Goal: Transaction & Acquisition: Purchase product/service

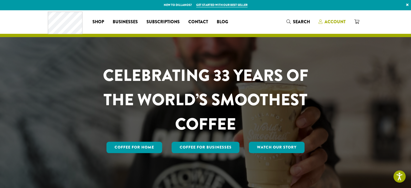
click at [328, 23] on span "Account" at bounding box center [335, 22] width 21 height 6
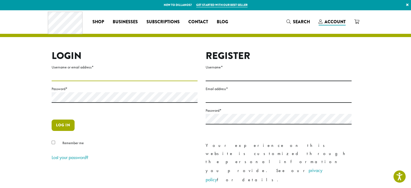
type input "**********"
click at [56, 124] on button "Log in" at bounding box center [63, 125] width 23 height 11
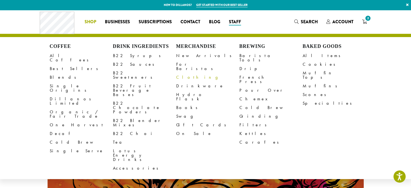
click at [180, 74] on link "Clothing" at bounding box center [207, 77] width 63 height 9
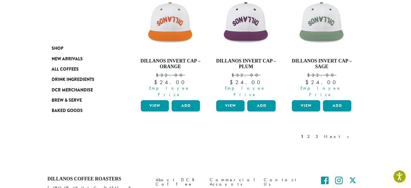
scroll to position [538, 0]
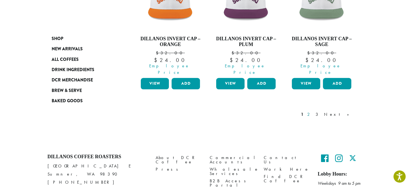
click at [313, 111] on link "2" at bounding box center [309, 114] width 7 height 6
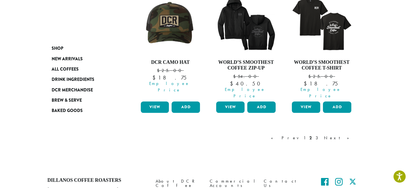
scroll to position [527, 0]
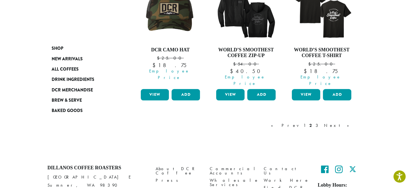
click at [322, 122] on link "3" at bounding box center [318, 125] width 7 height 6
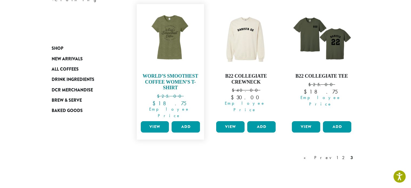
scroll to position [114, 0]
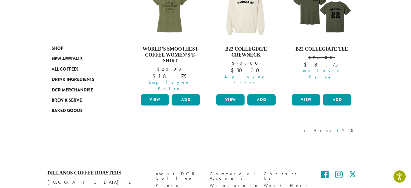
click at [340, 127] on link "1" at bounding box center [337, 130] width 4 height 6
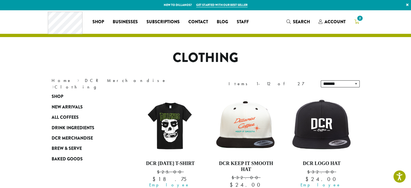
click at [358, 19] on span "2" at bounding box center [360, 18] width 7 height 7
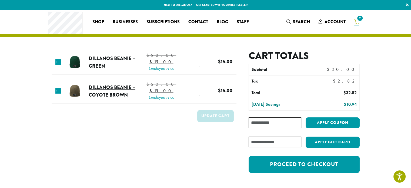
click at [97, 98] on link "Dillanos Beanie – Coyote Brown" at bounding box center [112, 91] width 47 height 15
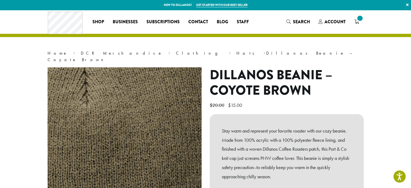
scroll to position [54, 0]
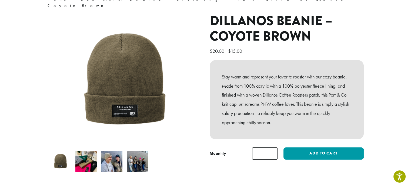
click at [32, 103] on section "Home › DCR Merchandise › Clothing › Hats › Dillanos Beanie – Coyote Brown Dilla…" at bounding box center [205, 74] width 411 height 236
click at [110, 156] on img at bounding box center [111, 161] width 21 height 21
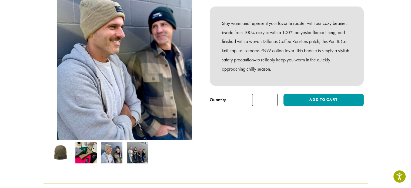
scroll to position [108, 0]
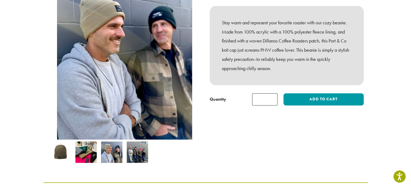
click at [131, 144] on img at bounding box center [137, 151] width 21 height 21
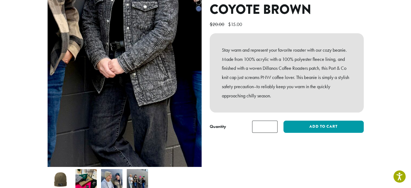
scroll to position [81, 0]
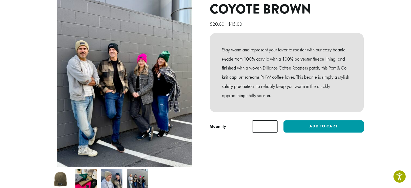
click at [236, 165] on div "Dillanos Beanie – Coyote Brown $ 20.00 Original price was: $20.00. $ 15.00 Curr…" at bounding box center [287, 91] width 162 height 210
click at [212, 158] on div "Dillanos Beanie – Coyote Brown $ 20.00 Original price was: $20.00. $ 15.00 Curr…" at bounding box center [287, 91] width 162 height 210
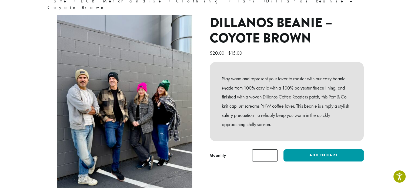
scroll to position [0, 0]
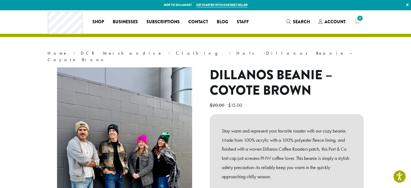
click at [358, 22] on icon "2" at bounding box center [357, 21] width 5 height 4
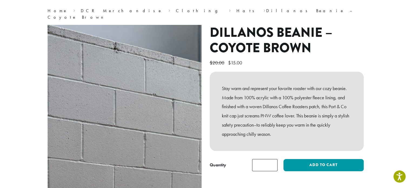
scroll to position [54, 0]
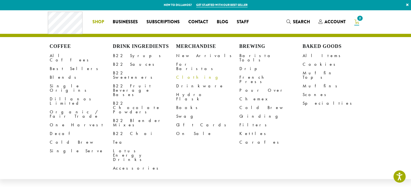
click at [185, 74] on link "Clothing" at bounding box center [207, 77] width 63 height 9
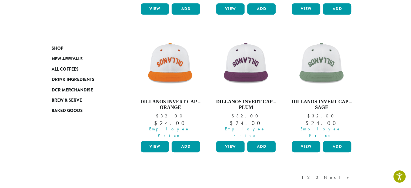
scroll to position [514, 0]
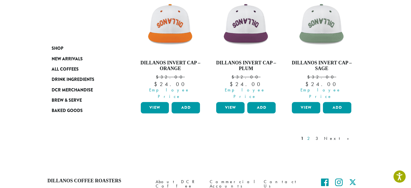
click at [313, 135] on link "2" at bounding box center [309, 138] width 7 height 6
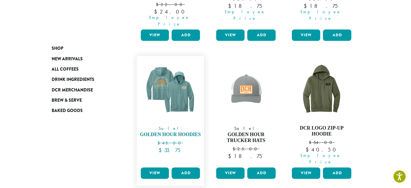
scroll to position [196, 0]
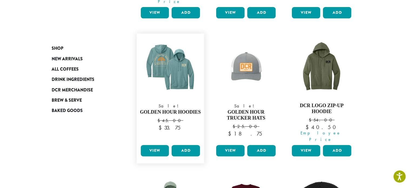
click at [156, 145] on link "View" at bounding box center [155, 150] width 28 height 11
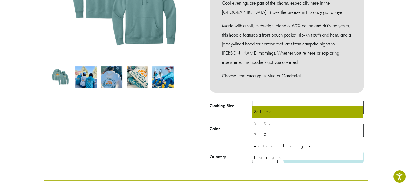
click at [321, 105] on span "Select" at bounding box center [308, 107] width 112 height 13
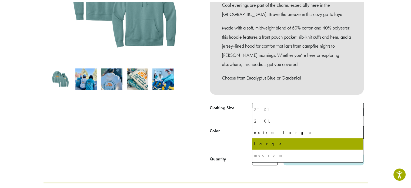
scroll to position [25, 0]
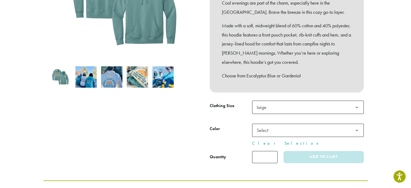
click at [279, 124] on span "Select" at bounding box center [308, 130] width 112 height 13
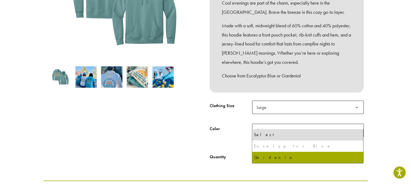
select select "*****"
select select "********"
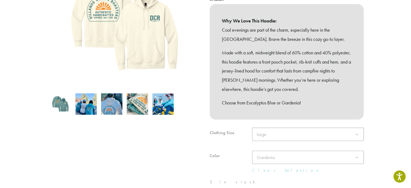
scroll to position [91, 0]
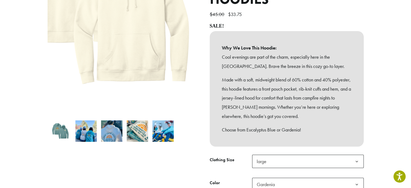
click at [192, 105] on img at bounding box center [92, -1] width 243 height 243
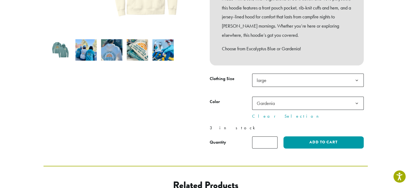
click at [156, 128] on div "Sale!" at bounding box center [125, 21] width 162 height 253
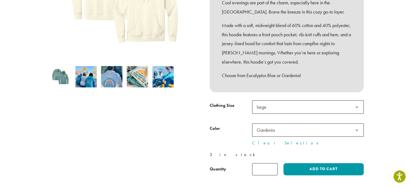
scroll to position [145, 0]
click at [165, 133] on div "Sale!" at bounding box center [125, 48] width 162 height 253
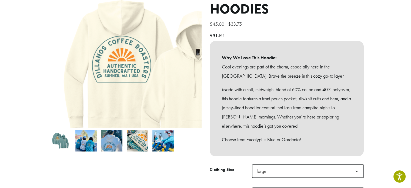
scroll to position [54, 0]
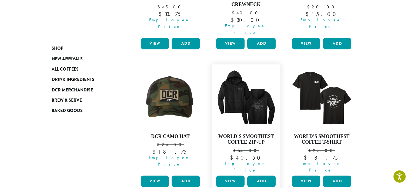
scroll to position [466, 0]
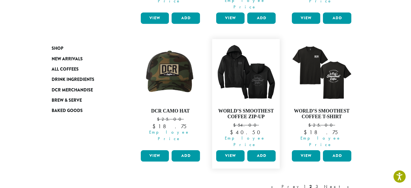
click at [233, 150] on link "View" at bounding box center [230, 155] width 28 height 11
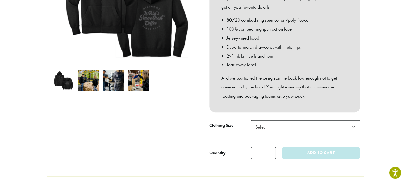
scroll to position [162, 0]
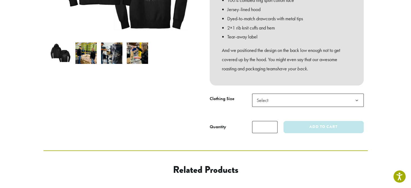
click at [278, 94] on span "Select" at bounding box center [308, 100] width 112 height 13
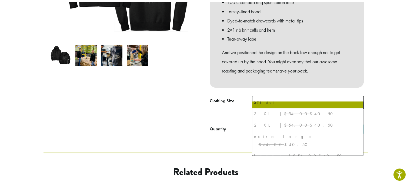
scroll to position [0, 0]
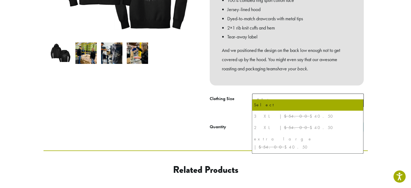
click at [174, 121] on div at bounding box center [125, 19] width 162 height 228
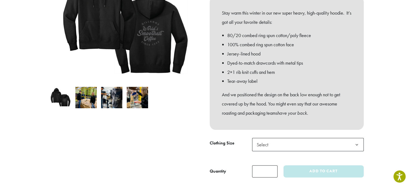
scroll to position [135, 0]
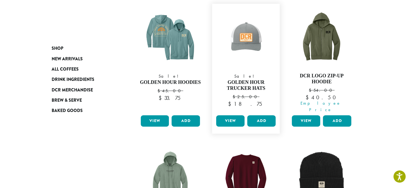
scroll to position [192, 0]
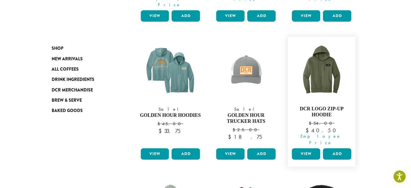
click at [304, 148] on link "View" at bounding box center [306, 153] width 28 height 11
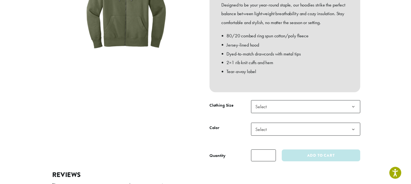
scroll to position [162, 0]
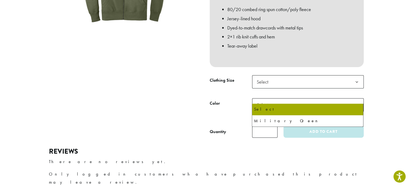
click at [288, 101] on span "Select" at bounding box center [308, 104] width 112 height 13
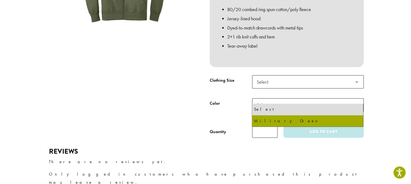
select select "**********"
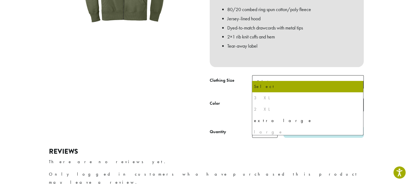
click at [284, 79] on span "Select" at bounding box center [308, 81] width 112 height 13
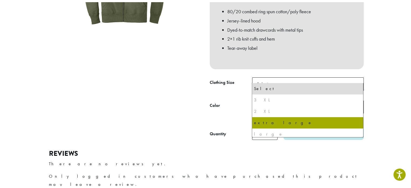
scroll to position [25, 0]
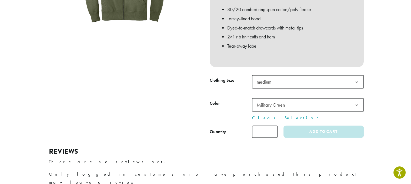
select select "******"
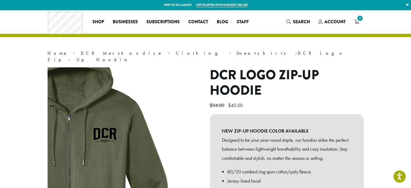
scroll to position [54, 0]
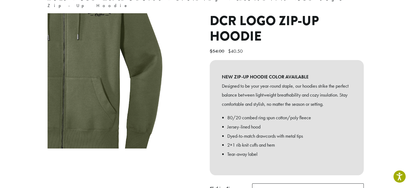
click at [178, 106] on img at bounding box center [65, 36] width 325 height 325
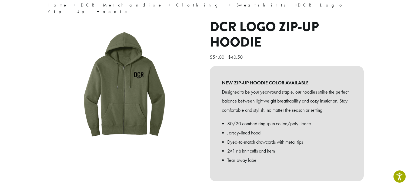
scroll to position [0, 0]
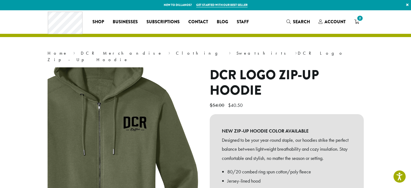
click at [146, 117] on img at bounding box center [101, 151] width 325 height 325
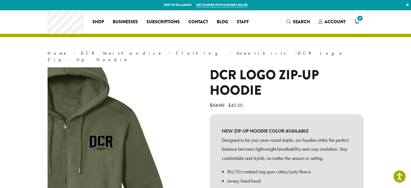
click at [176, 100] on img at bounding box center [67, 170] width 325 height 325
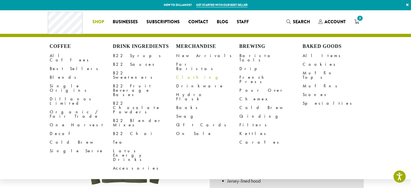
click at [183, 73] on link "Clothing" at bounding box center [207, 77] width 63 height 9
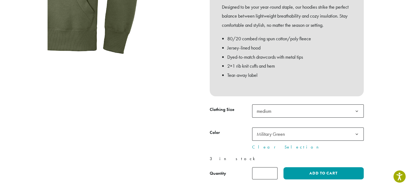
scroll to position [135, 0]
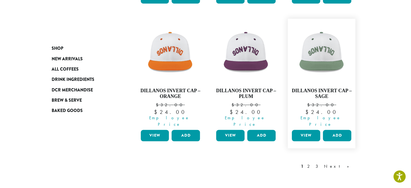
scroll to position [487, 0]
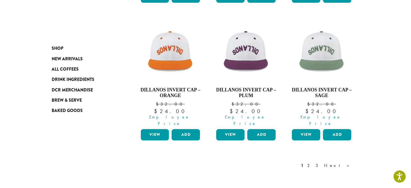
click at [313, 162] on link "2" at bounding box center [309, 165] width 7 height 6
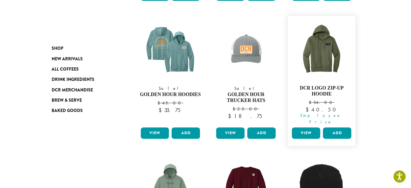
scroll to position [223, 0]
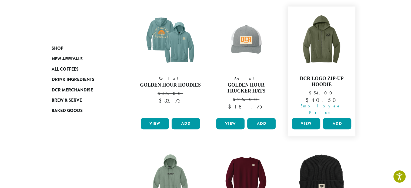
click at [312, 118] on link "View" at bounding box center [306, 123] width 28 height 11
click at [299, 118] on link "View" at bounding box center [306, 123] width 28 height 11
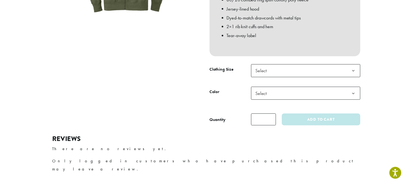
scroll to position [216, 0]
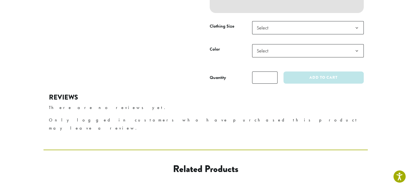
click at [276, 45] on span "Select" at bounding box center [308, 50] width 112 height 13
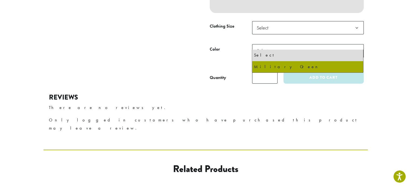
select select "**********"
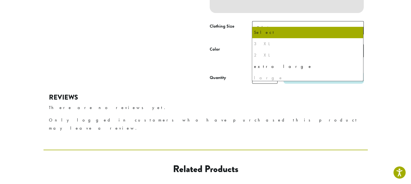
click at [280, 22] on span "Select" at bounding box center [308, 27] width 112 height 13
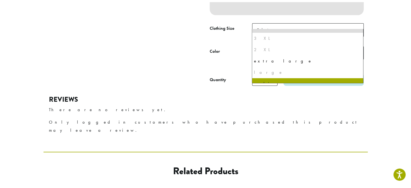
scroll to position [0, 0]
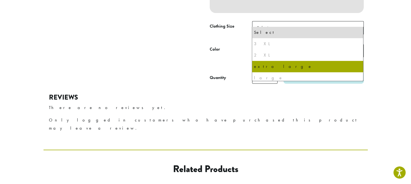
select select "**********"
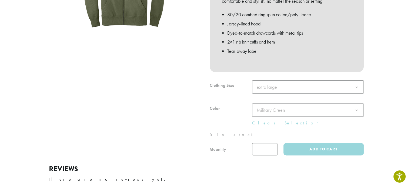
scroll to position [189, 0]
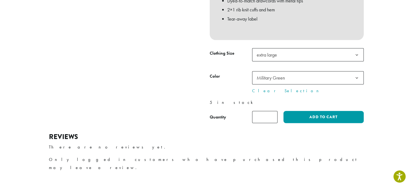
type input "*"
click at [273, 111] on input "*" at bounding box center [264, 117] width 25 height 12
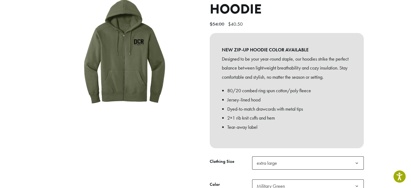
scroll to position [54, 0]
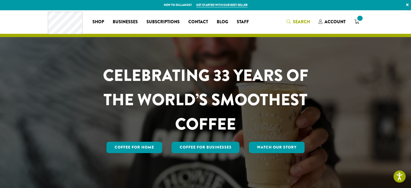
click at [309, 22] on span "Search" at bounding box center [301, 22] width 17 height 6
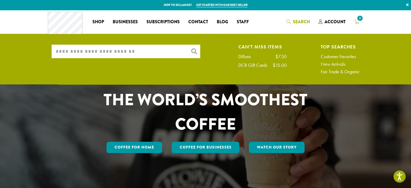
click at [359, 20] on span "2" at bounding box center [360, 18] width 7 height 7
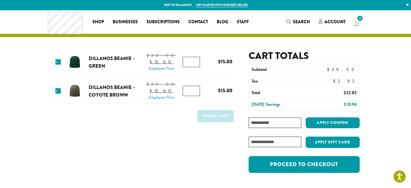
click at [195, 67] on input "*" at bounding box center [191, 62] width 17 height 10
type input "*"
click at [194, 67] on input "*" at bounding box center [191, 62] width 17 height 10
type input "*"
click at [194, 96] on input "*" at bounding box center [191, 91] width 17 height 10
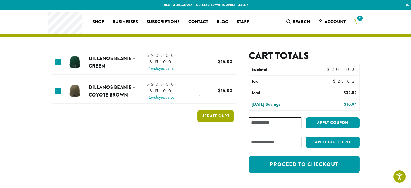
click at [208, 122] on button "Update cart" at bounding box center [215, 116] width 37 height 12
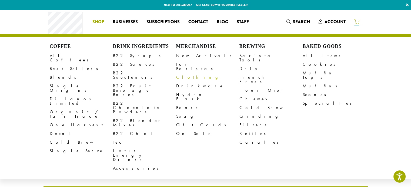
click at [183, 73] on link "Clothing" at bounding box center [207, 77] width 63 height 9
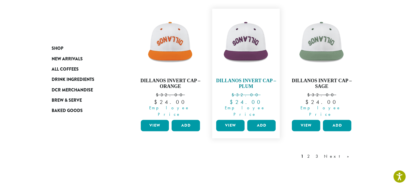
scroll to position [538, 0]
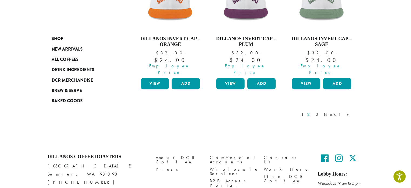
click at [313, 111] on link "2" at bounding box center [309, 114] width 7 height 6
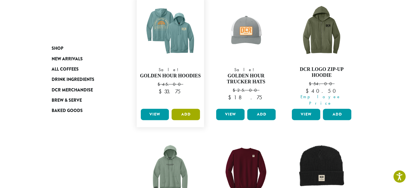
scroll to position [223, 0]
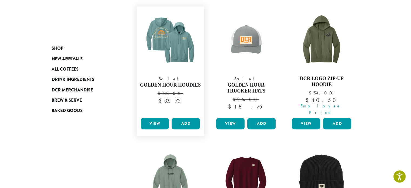
click at [149, 118] on link "View" at bounding box center [155, 123] width 28 height 11
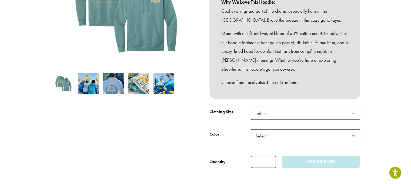
scroll to position [162, 0]
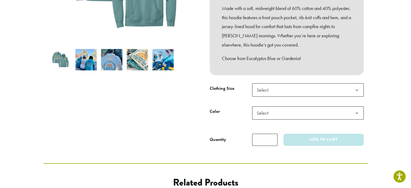
click at [274, 84] on span "Select" at bounding box center [308, 89] width 112 height 13
click at [265, 108] on span "Select" at bounding box center [264, 113] width 19 height 11
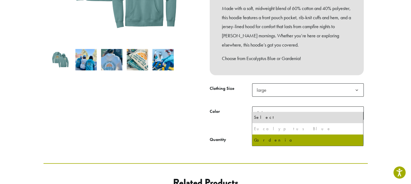
select select "*****"
select select "********"
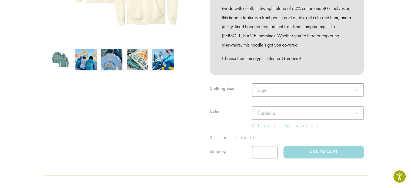
click at [265, 84] on div at bounding box center [287, 120] width 154 height 75
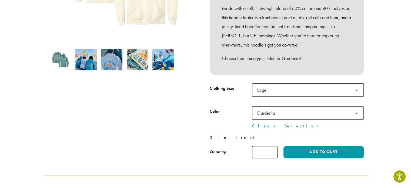
click at [273, 84] on span "large" at bounding box center [308, 89] width 112 height 13
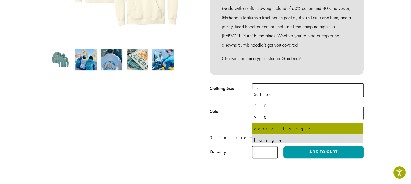
scroll to position [25, 0]
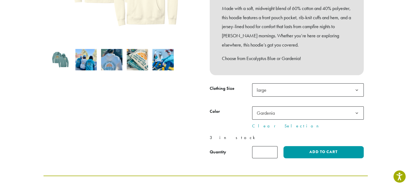
click at [208, 114] on div "**********" at bounding box center [287, 34] width 162 height 258
click at [267, 110] on span "Gardenia" at bounding box center [266, 113] width 18 height 6
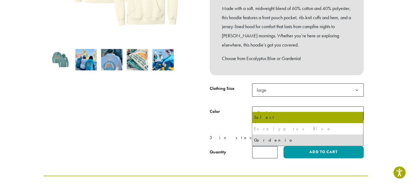
click at [260, 127] on div "Eucalyptus Blue" at bounding box center [308, 129] width 108 height 8
click at [260, 129] on div "Eucalyptus Blue" at bounding box center [308, 129] width 108 height 8
click at [260, 128] on div "Eucalyptus Blue" at bounding box center [308, 129] width 108 height 8
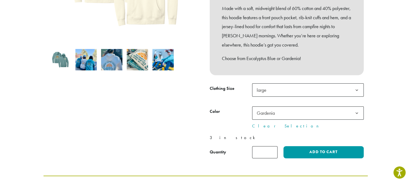
click at [215, 114] on th "Color" at bounding box center [231, 117] width 42 height 23
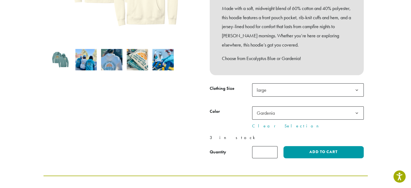
click at [265, 88] on span "large" at bounding box center [263, 90] width 17 height 11
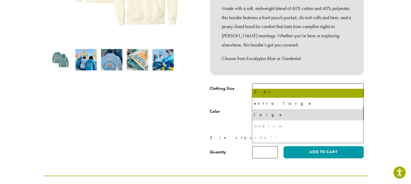
click at [176, 106] on div "Sale!" at bounding box center [125, 31] width 162 height 253
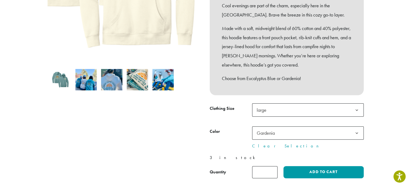
scroll to position [189, 0]
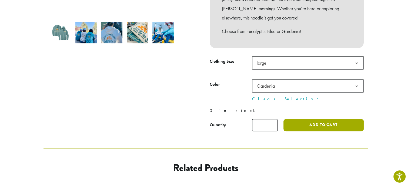
click at [319, 119] on button "Add to cart" at bounding box center [324, 125] width 80 height 12
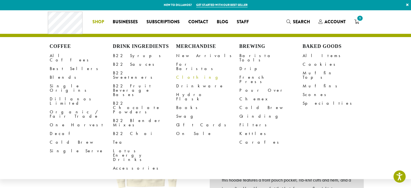
click at [187, 73] on link "Clothing" at bounding box center [207, 77] width 63 height 9
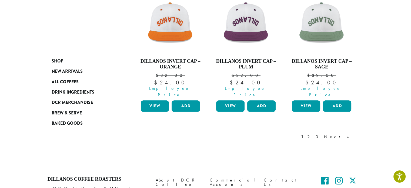
scroll to position [538, 0]
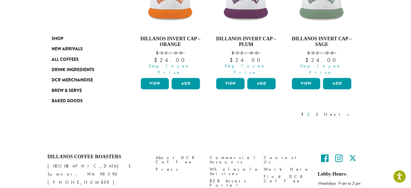
click at [313, 111] on link "2" at bounding box center [309, 114] width 7 height 6
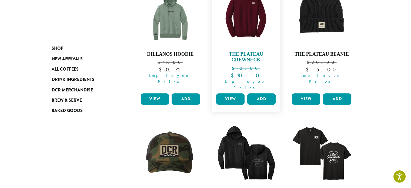
scroll to position [412, 0]
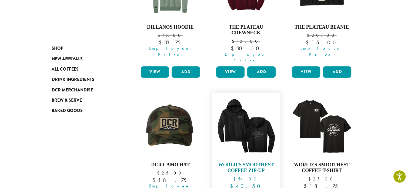
click at [242, 162] on h4 "World’s Smoothest Coffee Zip-Up" at bounding box center [246, 168] width 62 height 12
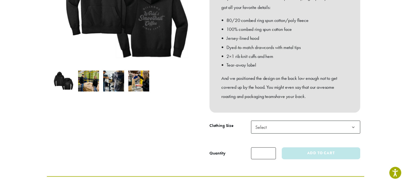
scroll to position [162, 0]
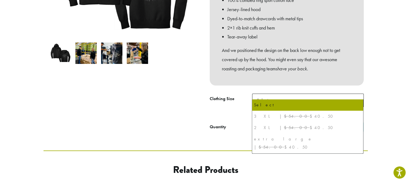
click at [298, 94] on span "Select" at bounding box center [308, 100] width 112 height 13
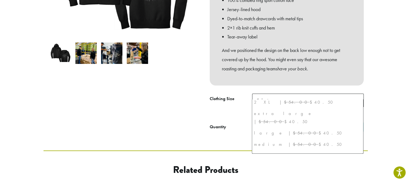
scroll to position [0, 0]
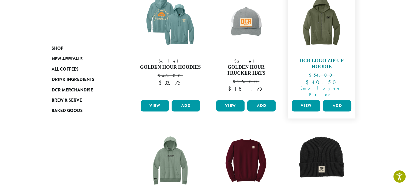
scroll to position [186, 0]
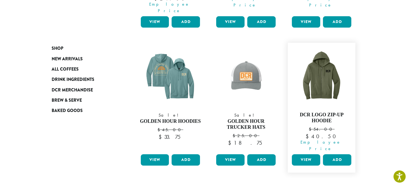
click at [308, 154] on link "View" at bounding box center [306, 159] width 28 height 11
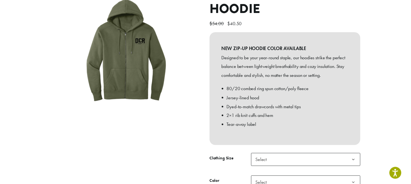
scroll to position [135, 0]
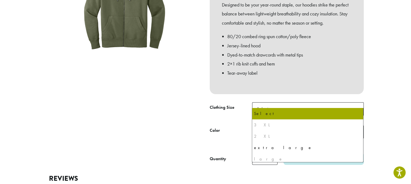
click at [294, 104] on span "Select" at bounding box center [308, 108] width 112 height 13
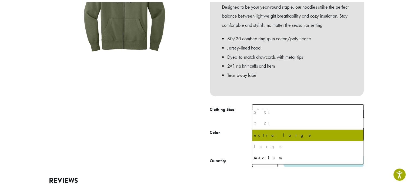
scroll to position [25, 0]
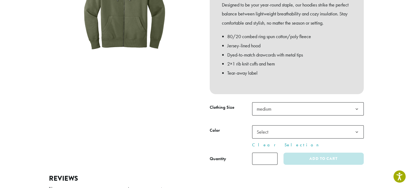
drag, startPoint x: 199, startPoint y: 123, endPoint x: 194, endPoint y: 123, distance: 4.9
click at [199, 123] on div at bounding box center [125, 48] width 162 height 233
click at [248, 127] on label "Color" at bounding box center [231, 131] width 42 height 8
click at [252, 125] on select "**********" at bounding box center [252, 125] width 0 height 0
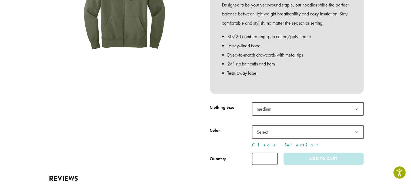
click at [271, 128] on span "Select" at bounding box center [264, 132] width 19 height 11
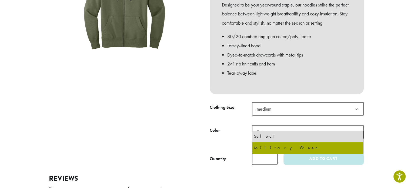
select select "******"
select select "**********"
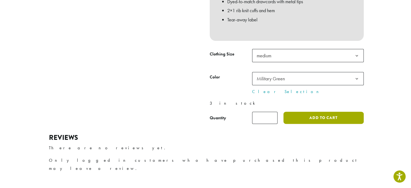
scroll to position [189, 0]
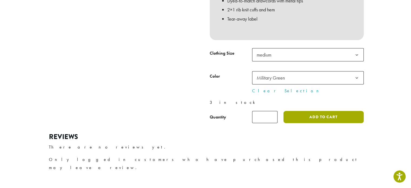
click at [325, 113] on button "Add to cart" at bounding box center [324, 117] width 80 height 12
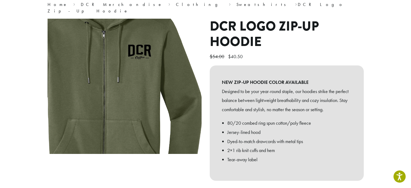
scroll to position [108, 0]
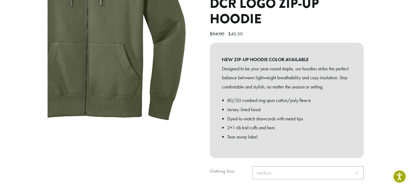
click at [157, 92] on img at bounding box center [88, 2] width 325 height 325
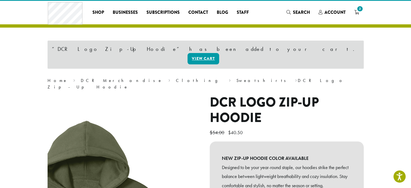
scroll to position [0, 0]
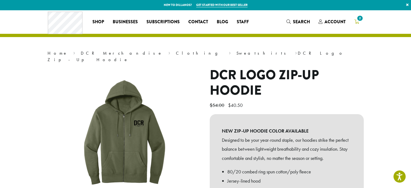
click at [357, 19] on span "2" at bounding box center [360, 18] width 7 height 7
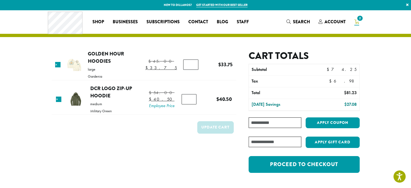
click at [196, 67] on input "*" at bounding box center [190, 65] width 15 height 10
click at [193, 67] on input "*" at bounding box center [190, 65] width 15 height 10
type input "*"
click at [193, 66] on input "*" at bounding box center [190, 65] width 15 height 10
type input "*"
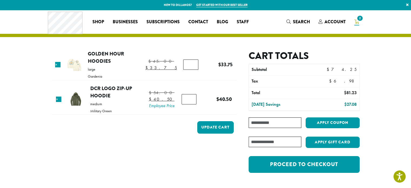
click at [193, 101] on input "*" at bounding box center [189, 99] width 15 height 10
click at [214, 130] on button "Update cart" at bounding box center [215, 127] width 37 height 12
